Goal: Information Seeking & Learning: Learn about a topic

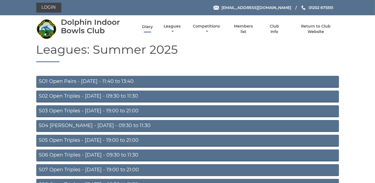
click at [148, 26] on link "Diary" at bounding box center [147, 26] width 11 height 5
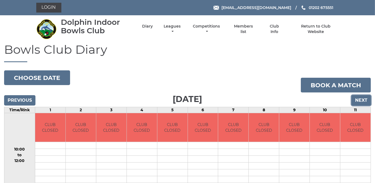
click at [363, 99] on input "Next" at bounding box center [361, 100] width 19 height 10
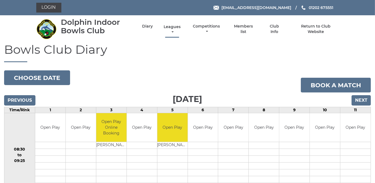
click at [173, 27] on link "Leagues" at bounding box center [172, 29] width 20 height 11
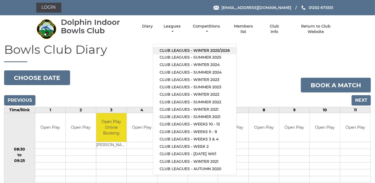
click at [176, 50] on link "Club leagues - Winter 2025/2026" at bounding box center [194, 50] width 83 height 7
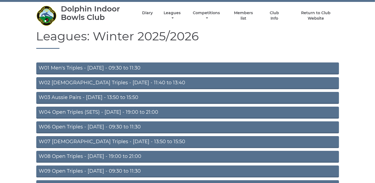
scroll to position [49, 0]
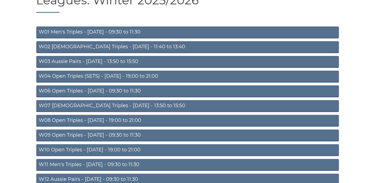
click at [99, 89] on link "W06 Open Triples - Tuesday - 09:30 to 11:30" at bounding box center [187, 91] width 303 height 12
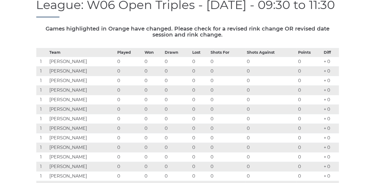
scroll to position [25, 0]
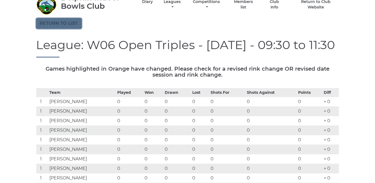
click at [68, 23] on link "Return to list" at bounding box center [58, 23] width 45 height 10
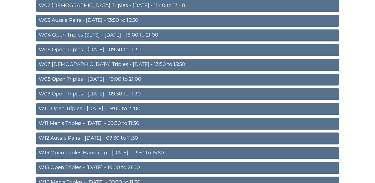
scroll to position [99, 0]
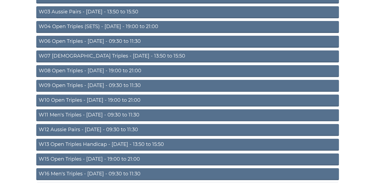
click at [106, 68] on link "W08 Open Triples - Tuesday - 19:00 to 21:00" at bounding box center [187, 71] width 303 height 12
